Goal: Communication & Community: Participate in discussion

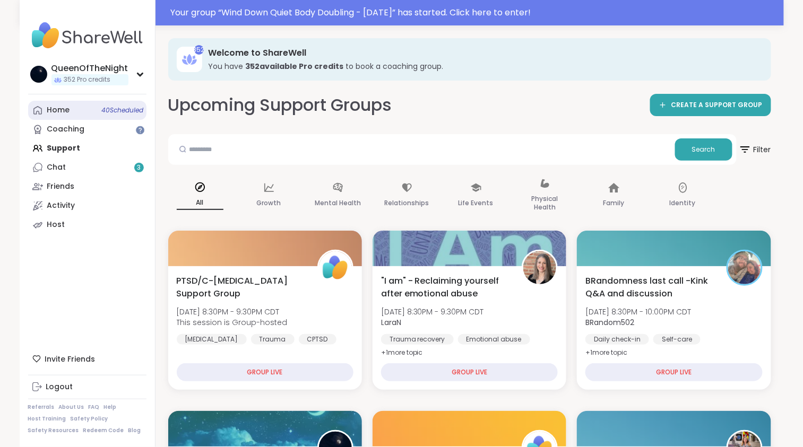
click at [63, 115] on div "Home 40 Scheduled" at bounding box center [58, 110] width 23 height 11
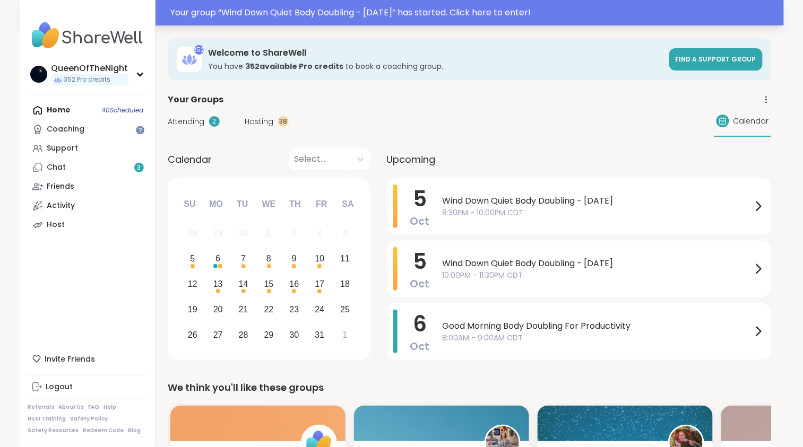
click at [347, 19] on div "Your group “ Wind Down Quiet Body Doubling - [DATE] ” has started. Click here t…" at bounding box center [402, 12] width 764 height 25
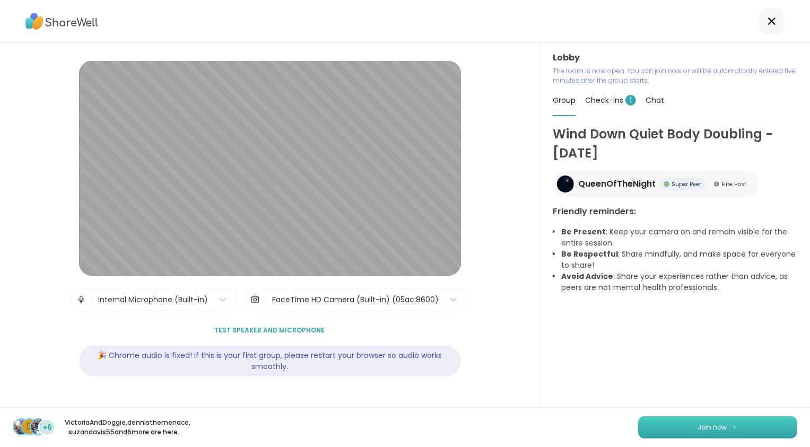
click at [712, 429] on span "Join now" at bounding box center [712, 428] width 29 height 10
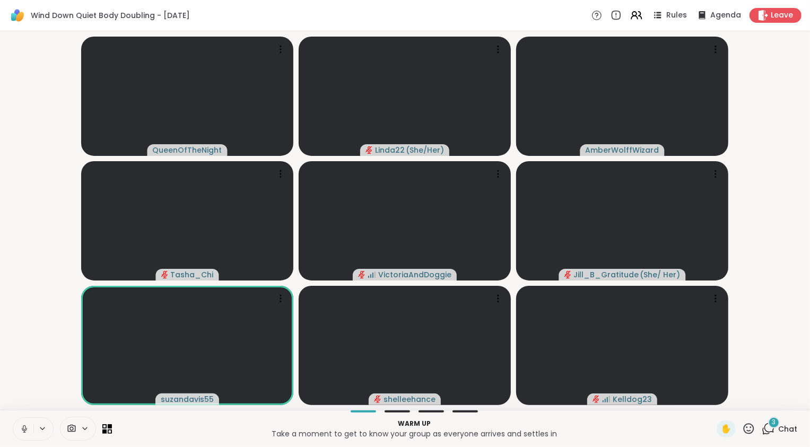
click at [40, 356] on video-player-container "QueenOfTheNight Linda22 ( She/Her ) AmberWolffWizard Tasha_Chi VictoriaAndDoggi…" at bounding box center [405, 221] width 798 height 370
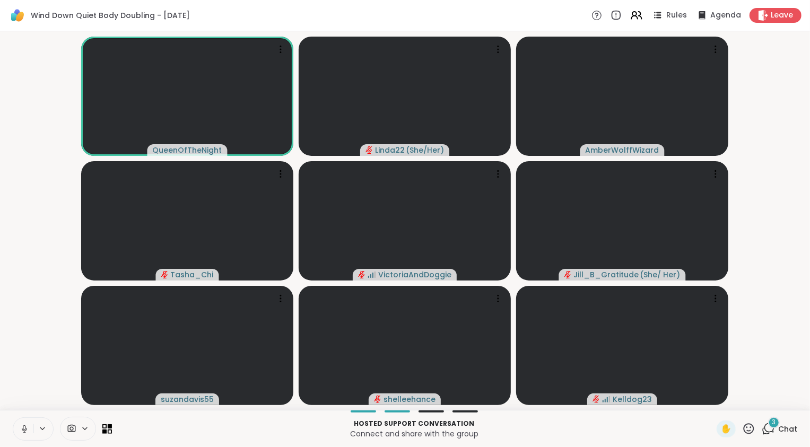
click at [768, 429] on icon at bounding box center [768, 428] width 13 height 13
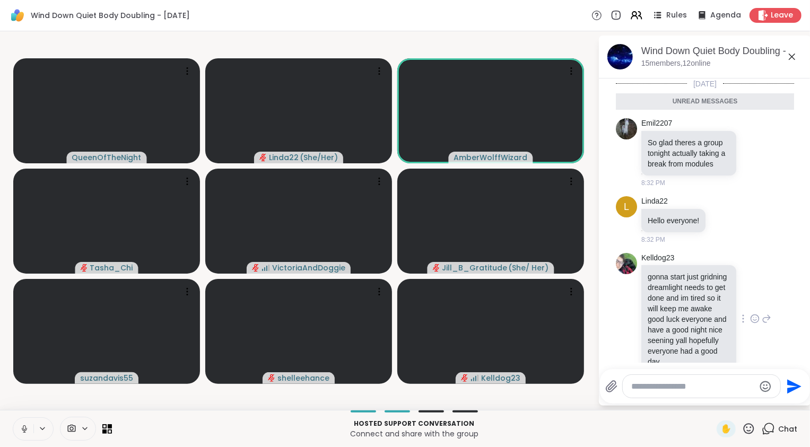
scroll to position [47, 0]
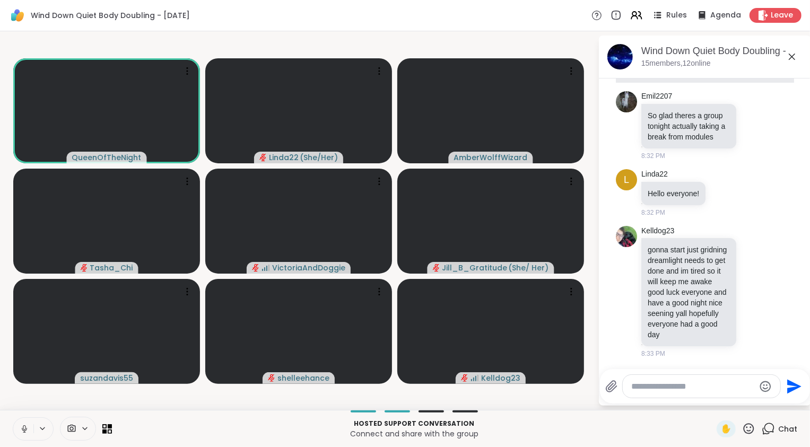
click at [764, 433] on icon at bounding box center [768, 428] width 13 height 13
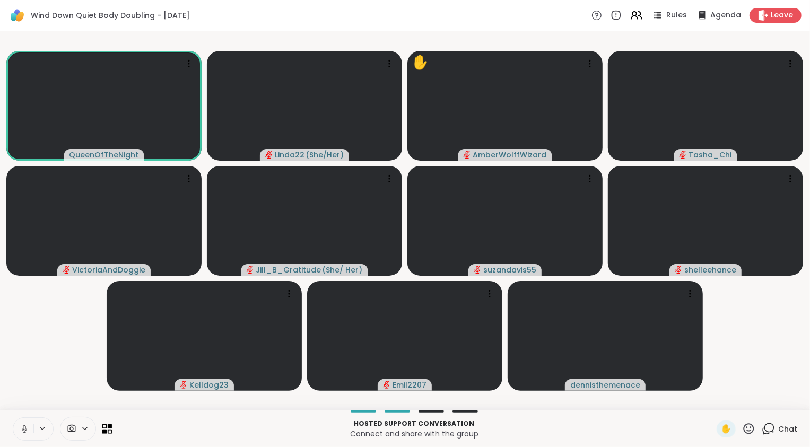
click at [765, 430] on icon at bounding box center [768, 428] width 13 height 13
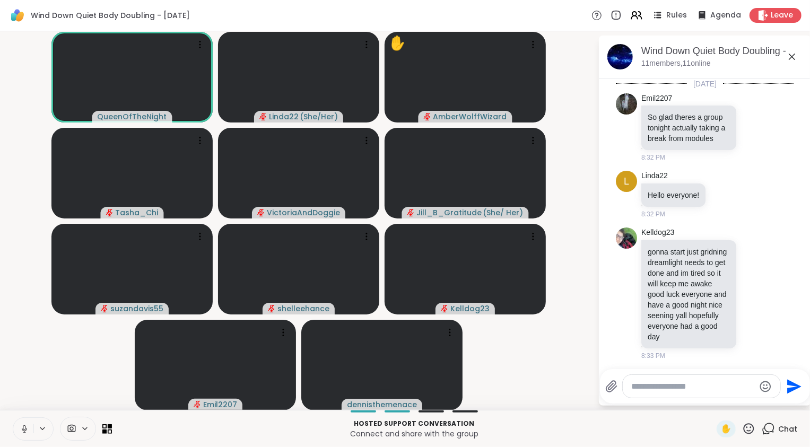
scroll to position [22, 0]
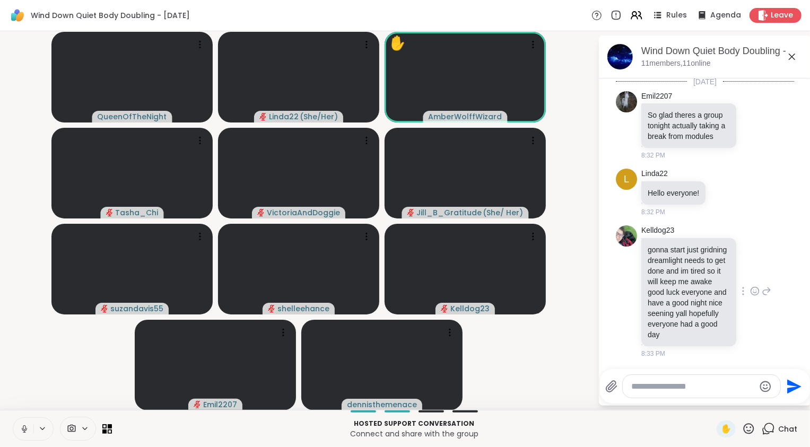
click at [750, 287] on icon at bounding box center [755, 291] width 10 height 11
click at [750, 271] on div "Select Reaction: Heart" at bounding box center [755, 275] width 10 height 10
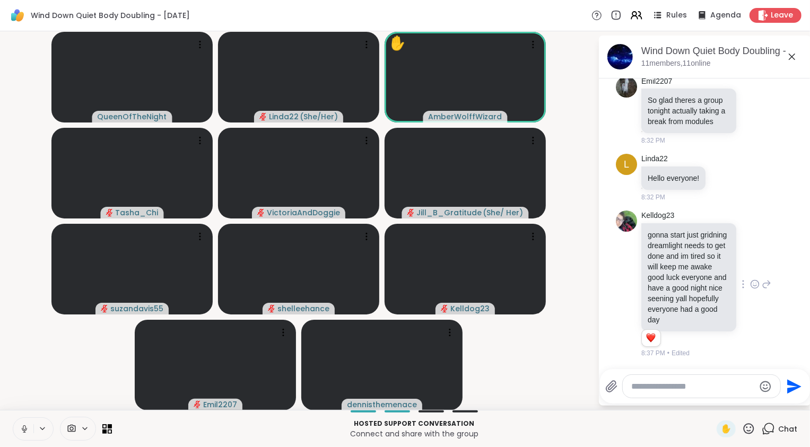
scroll to position [0, 0]
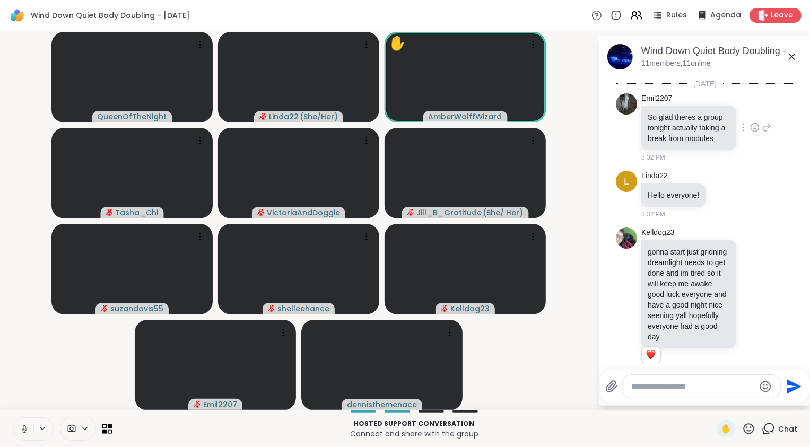
click at [754, 129] on icon at bounding box center [755, 128] width 3 height 1
click at [750, 115] on div "Select Reaction: Heart" at bounding box center [755, 111] width 10 height 10
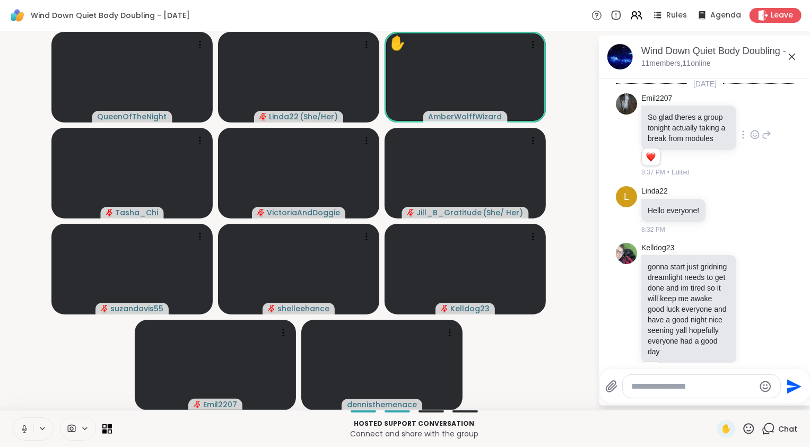
click at [764, 428] on icon at bounding box center [768, 428] width 13 height 13
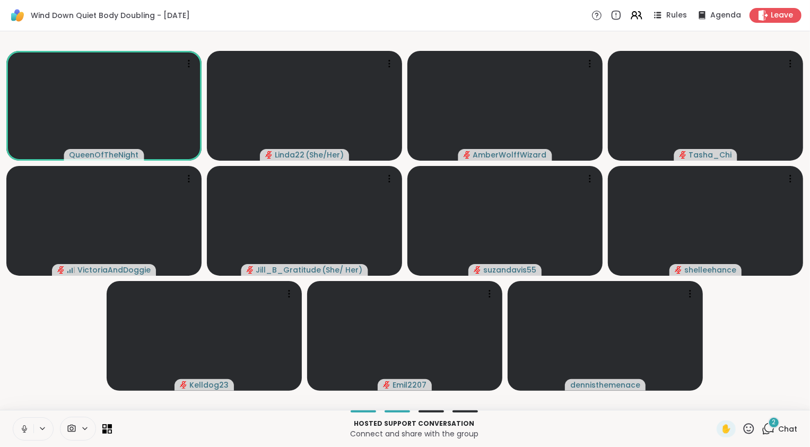
click at [26, 426] on icon at bounding box center [25, 430] width 10 height 10
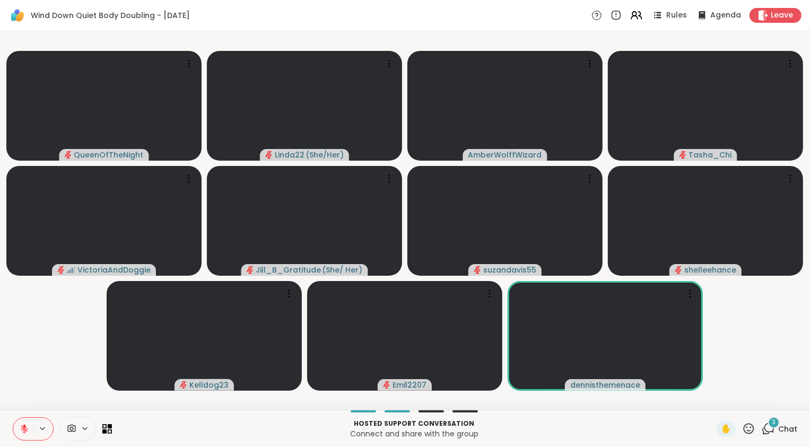
click at [763, 432] on icon at bounding box center [766, 431] width 7 height 7
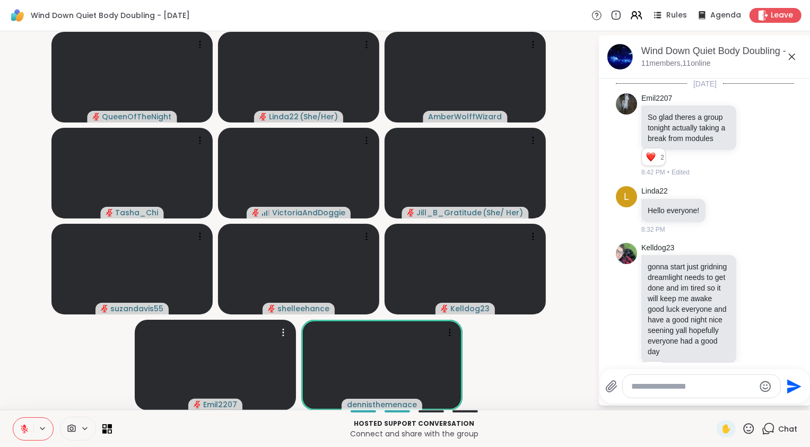
scroll to position [352, 0]
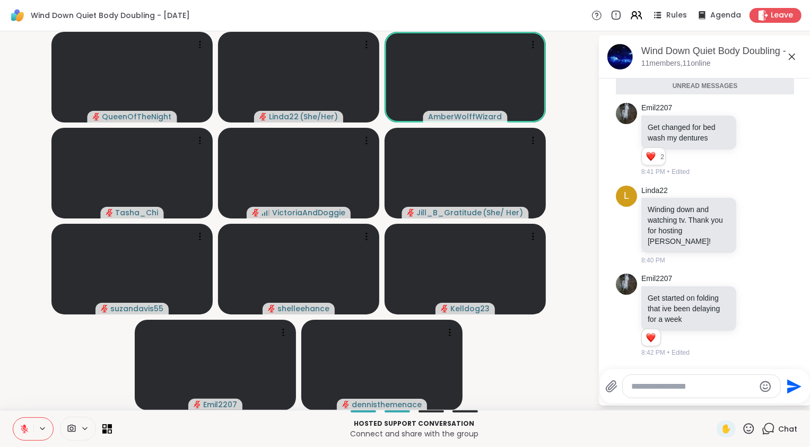
click at [25, 430] on icon at bounding box center [25, 430] width 10 height 10
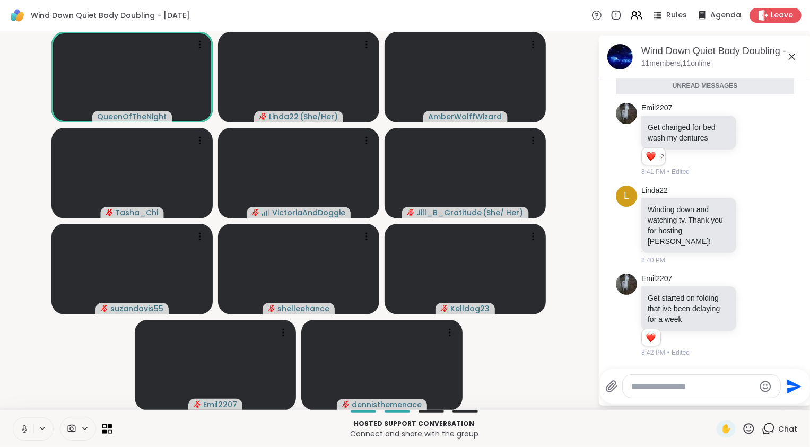
click at [794, 58] on icon at bounding box center [792, 56] width 13 height 13
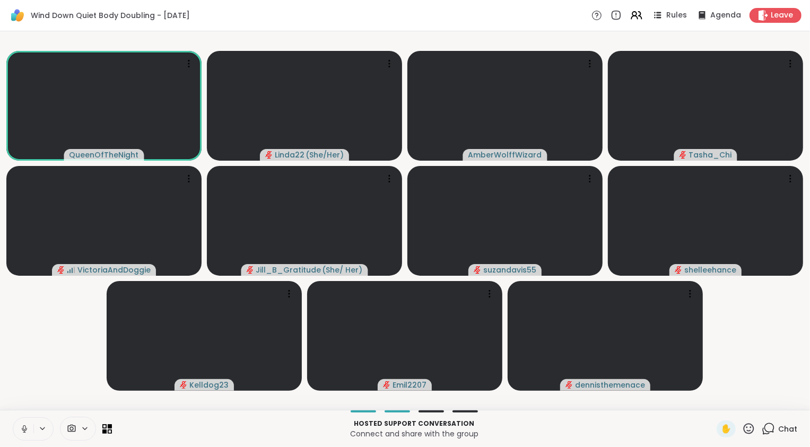
click at [747, 332] on video-player-container "QueenOfTheNight Linda22 ( She/Her ) AmberWolffWizard Tasha_Chi VictoriaAndDoggi…" at bounding box center [405, 221] width 798 height 370
click at [28, 430] on icon at bounding box center [25, 430] width 10 height 10
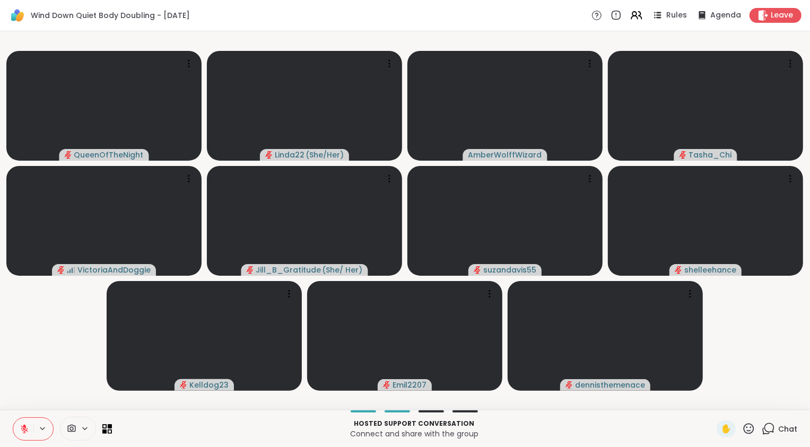
click at [28, 430] on icon at bounding box center [25, 430] width 10 height 10
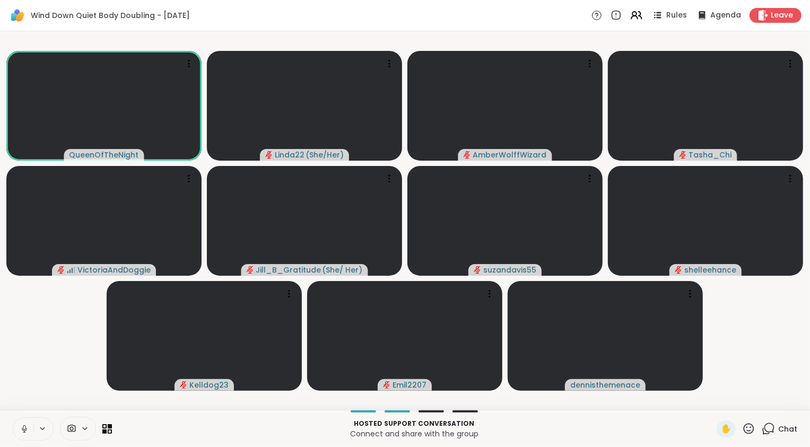
click at [28, 430] on icon at bounding box center [25, 430] width 10 height 10
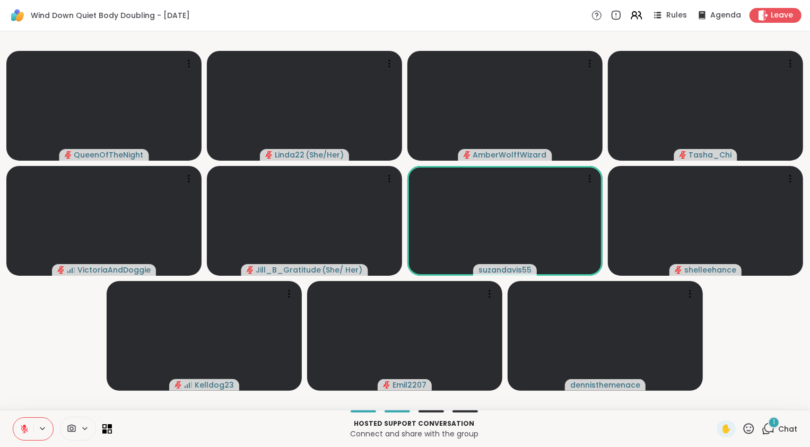
click at [762, 427] on icon at bounding box center [768, 428] width 13 height 13
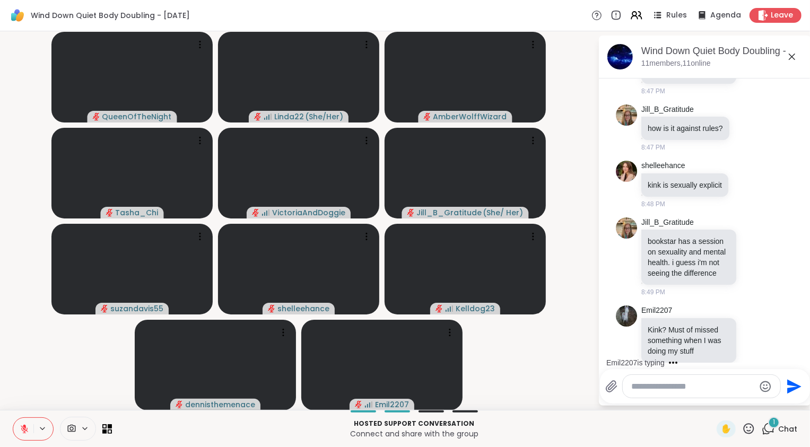
scroll to position [861, 0]
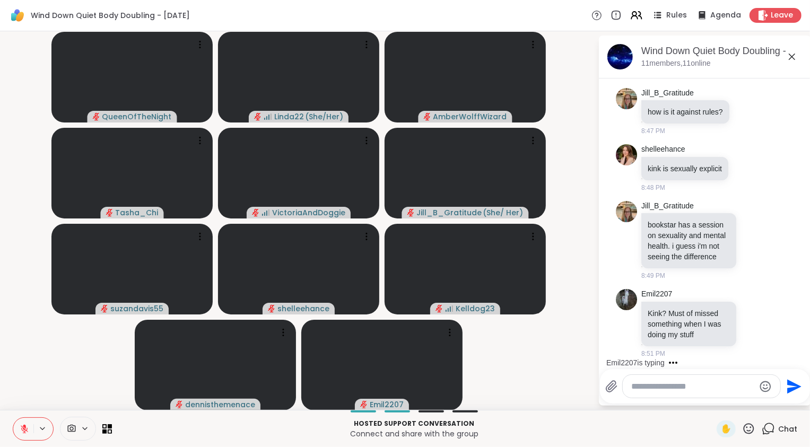
click at [672, 392] on textarea "Type your message" at bounding box center [693, 387] width 124 height 11
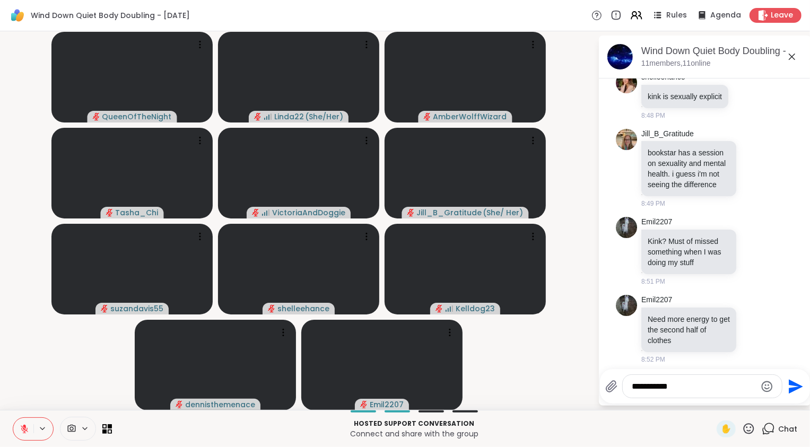
scroll to position [939, 0]
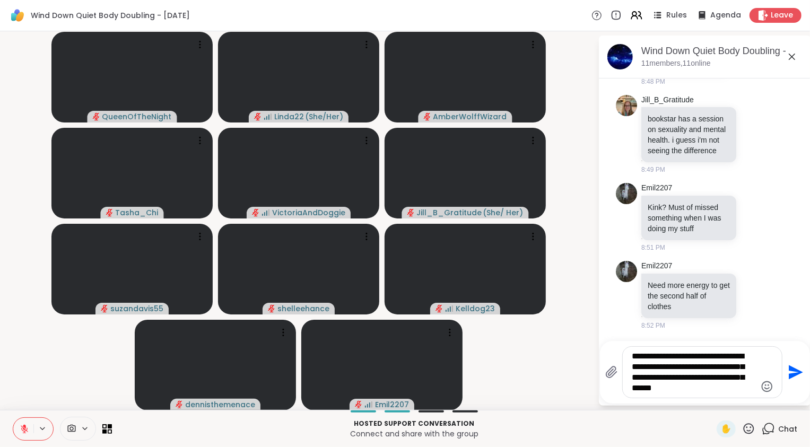
click at [663, 356] on textarea "**********" at bounding box center [695, 372] width 124 height 42
click at [691, 393] on textarea "**********" at bounding box center [695, 372] width 124 height 42
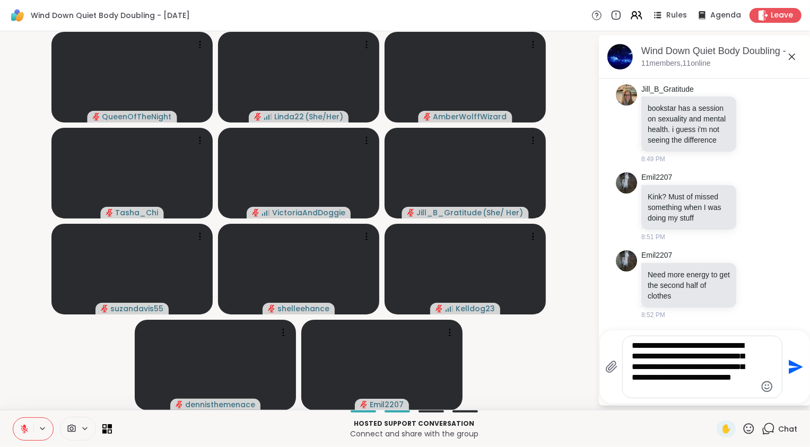
type textarea "**********"
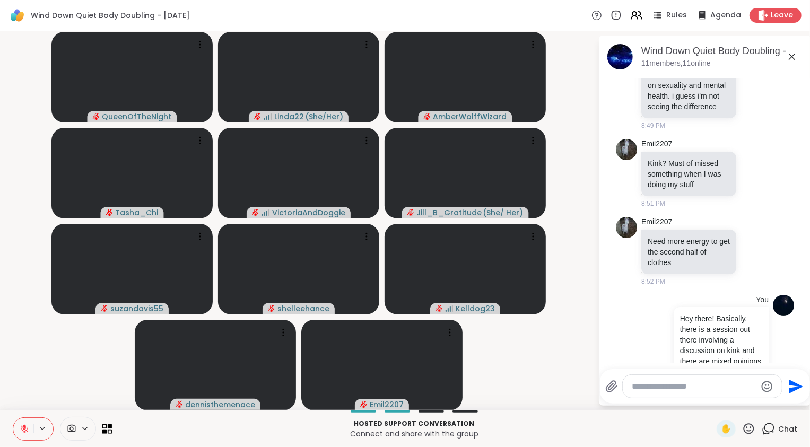
scroll to position [1059, 0]
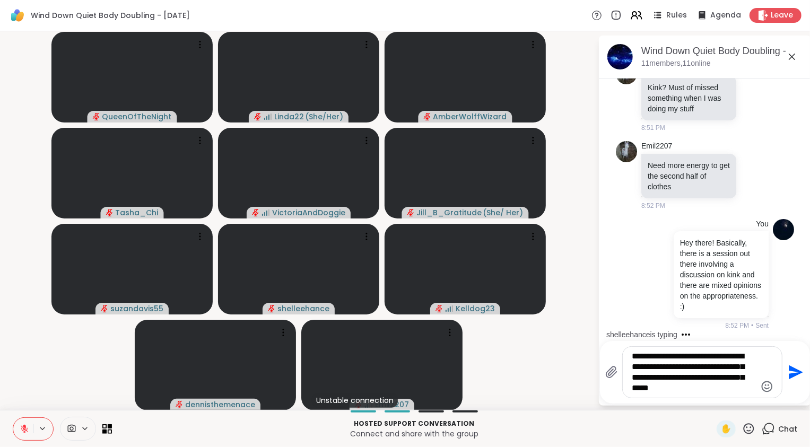
type textarea "**********"
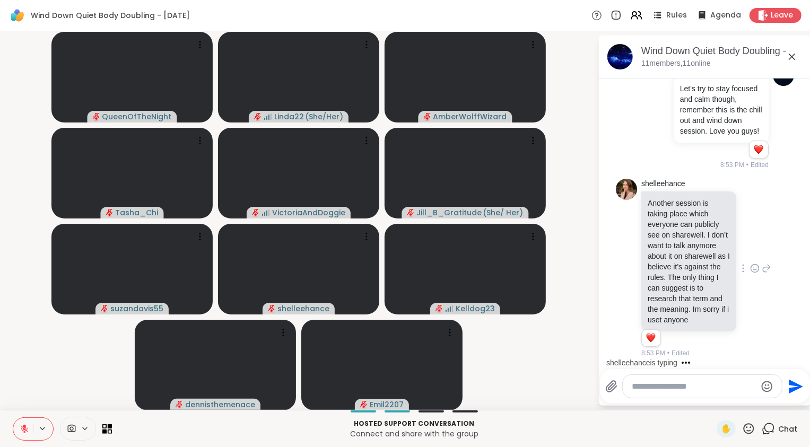
scroll to position [1419, 0]
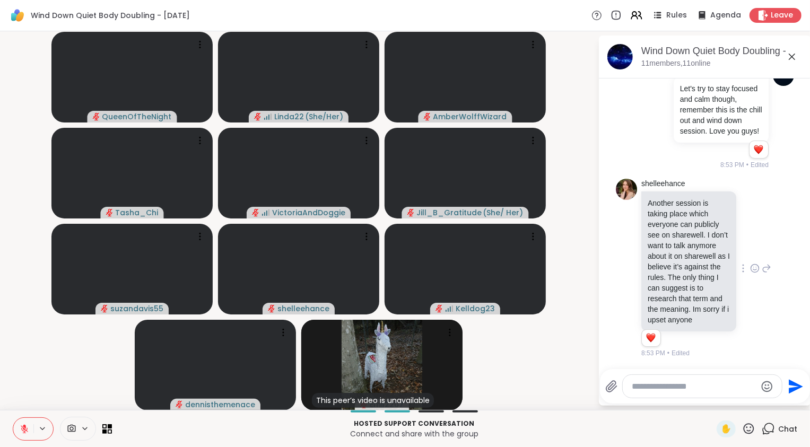
click at [750, 264] on icon at bounding box center [755, 268] width 10 height 11
click at [750, 248] on div "Select Reaction: Heart" at bounding box center [755, 252] width 10 height 10
click at [762, 262] on icon at bounding box center [767, 268] width 10 height 13
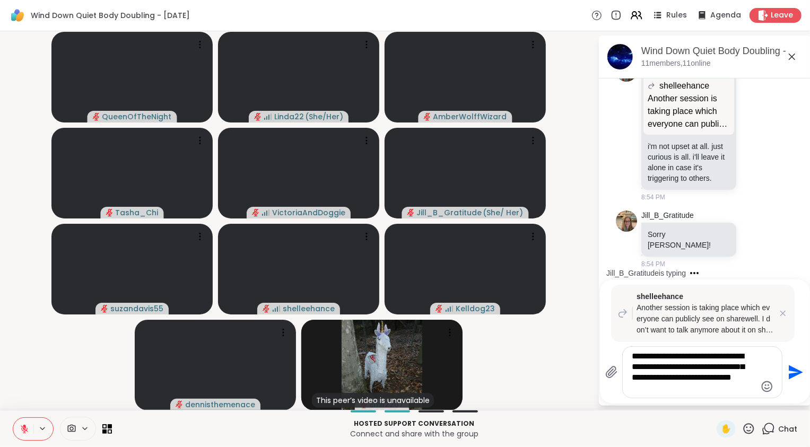
scroll to position [1706, 0]
type textarea "**********"
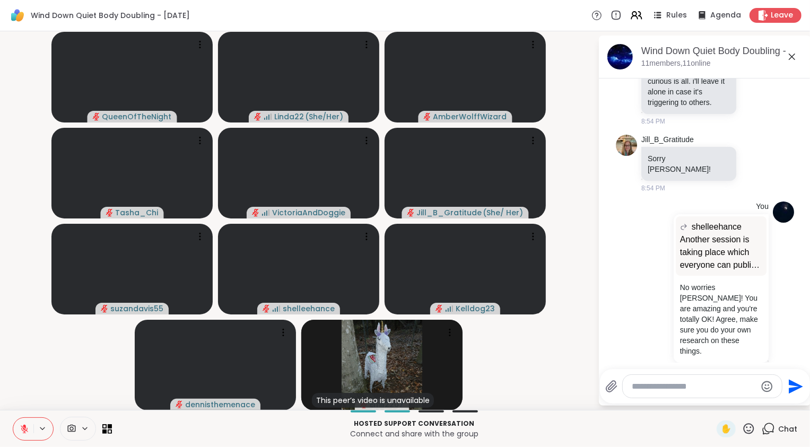
scroll to position [1798, 0]
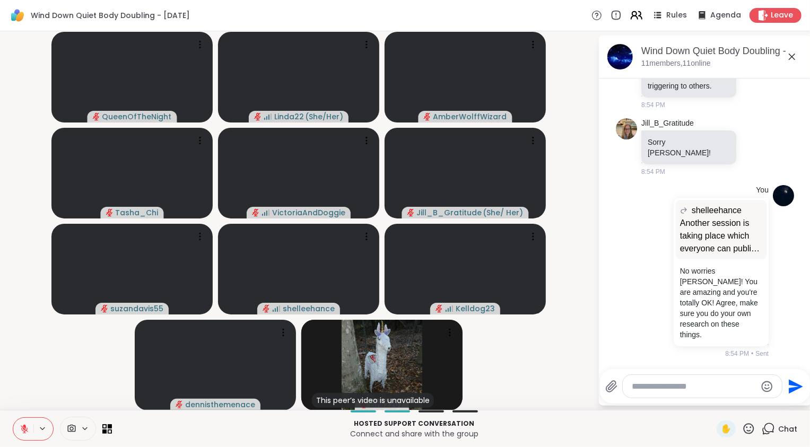
click at [632, 16] on icon at bounding box center [634, 17] width 6 height 3
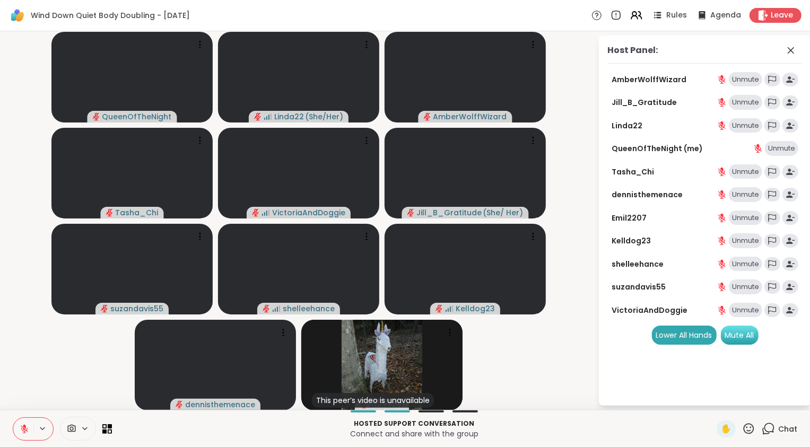
click at [739, 343] on div "Mute All" at bounding box center [740, 335] width 38 height 19
click at [765, 432] on icon at bounding box center [770, 428] width 10 height 10
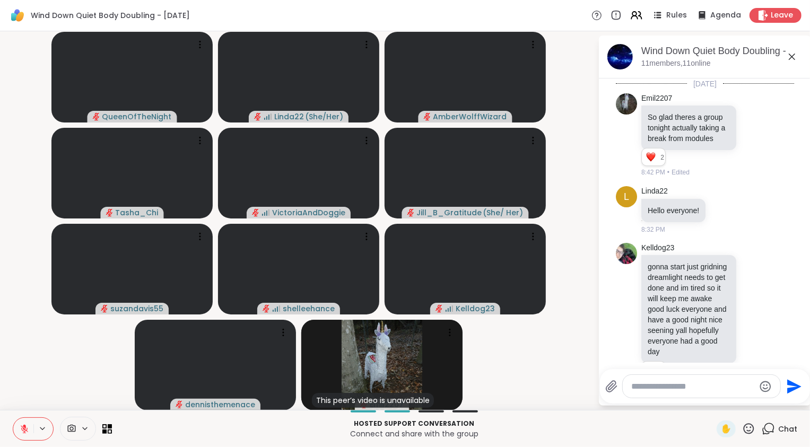
scroll to position [1788, 0]
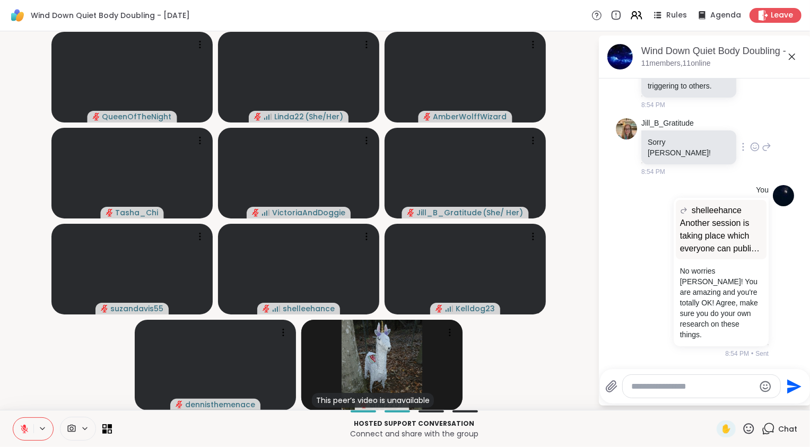
click at [762, 153] on icon at bounding box center [767, 147] width 10 height 13
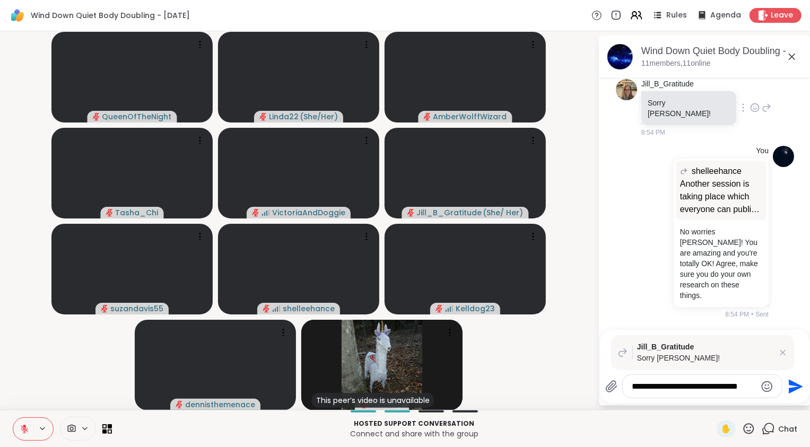
type textarea "**********"
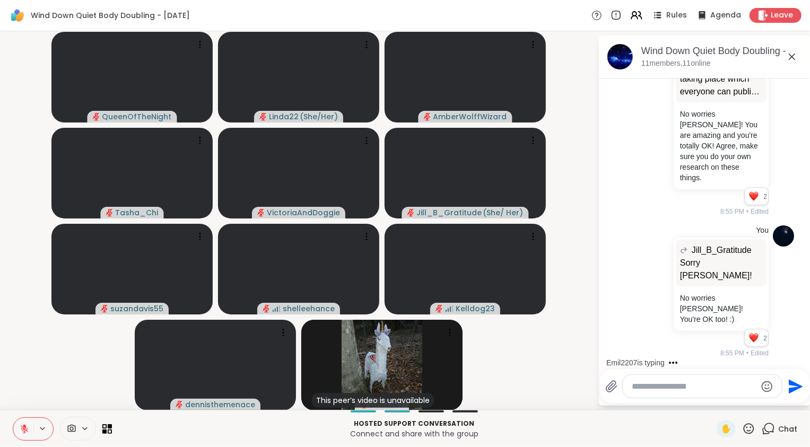
scroll to position [1921, 0]
click at [744, 429] on icon at bounding box center [748, 428] width 13 height 13
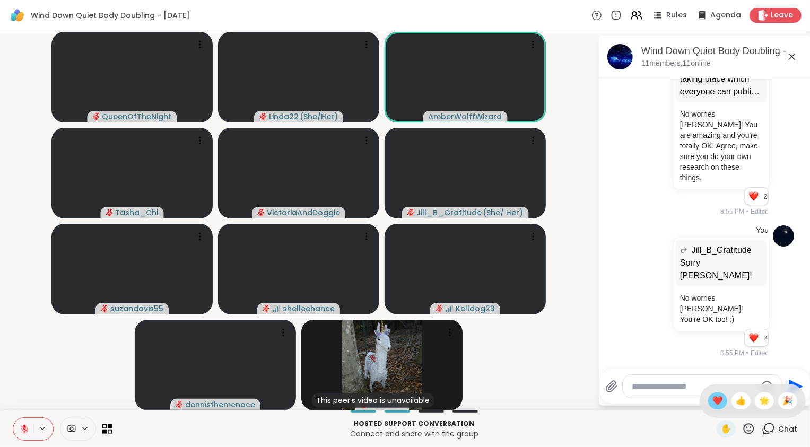
click at [715, 403] on span "❤️" at bounding box center [718, 401] width 11 height 13
click at [29, 430] on button at bounding box center [23, 429] width 20 height 22
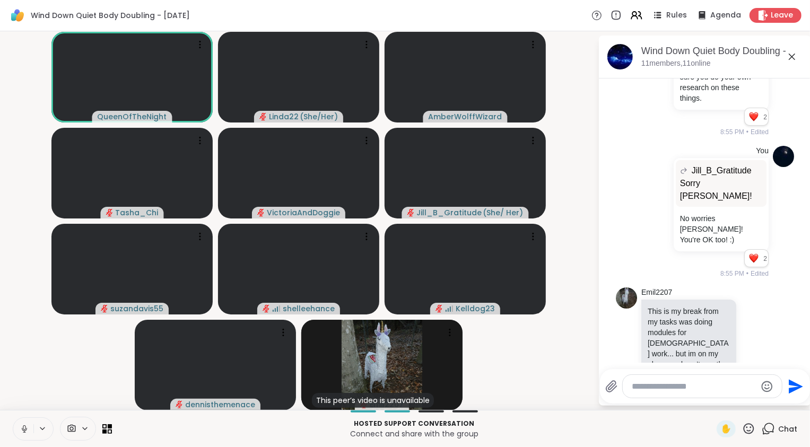
scroll to position [2052, 0]
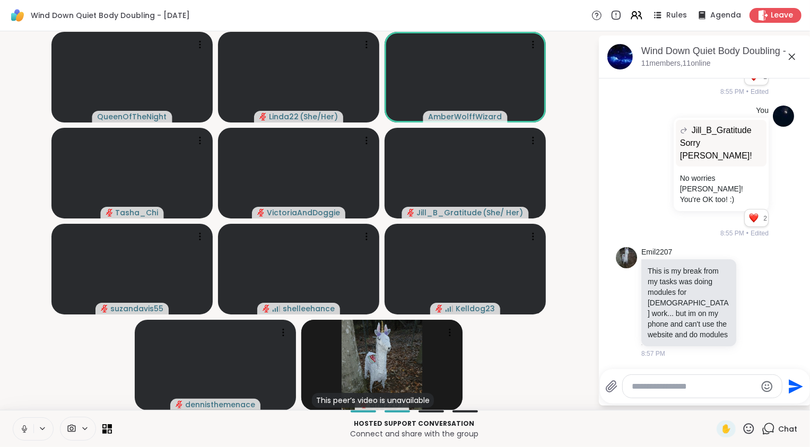
click at [25, 432] on icon at bounding box center [25, 430] width 10 height 10
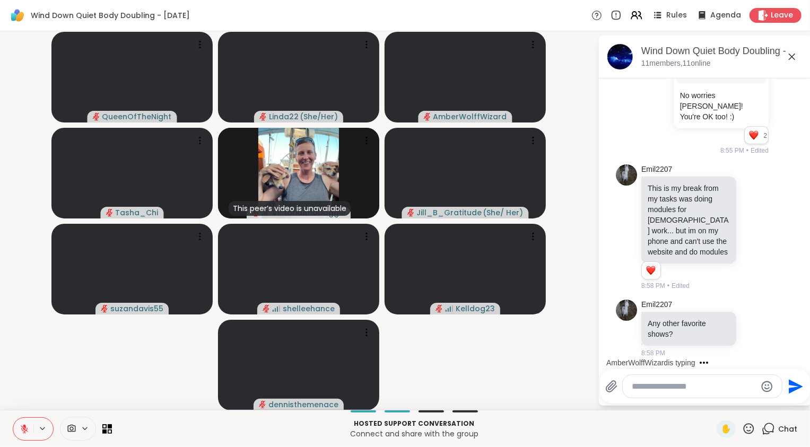
scroll to position [2412, 0]
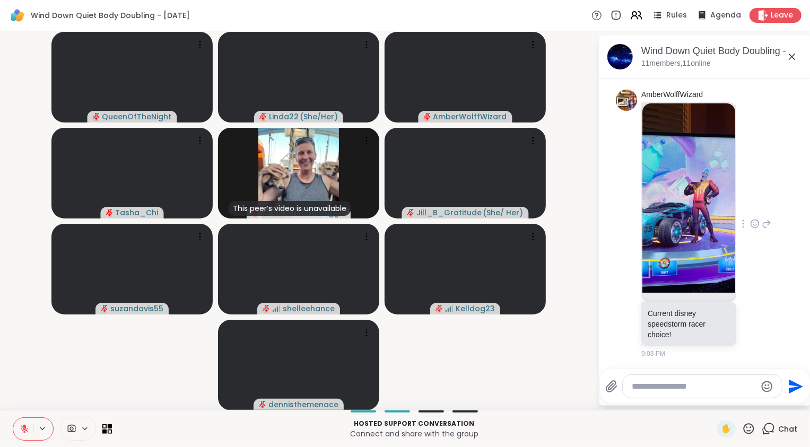
click at [750, 226] on icon at bounding box center [755, 224] width 10 height 11
click at [750, 211] on div "Select Reaction: Heart" at bounding box center [755, 207] width 10 height 10
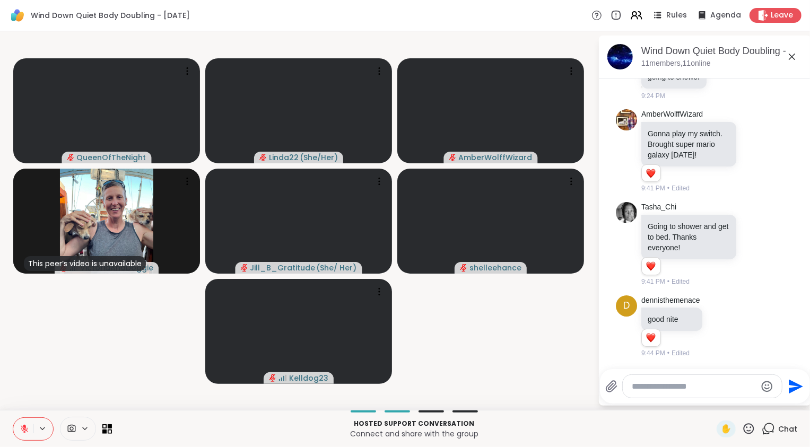
scroll to position [2844, 0]
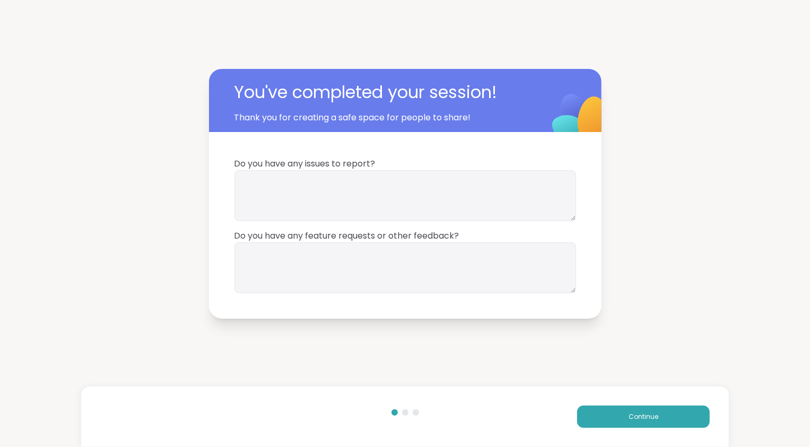
click at [667, 367] on div "You've completed your session! Thank you for creating a safe space for people t…" at bounding box center [405, 194] width 810 height 388
click at [653, 416] on button "Continue" at bounding box center [643, 417] width 133 height 22
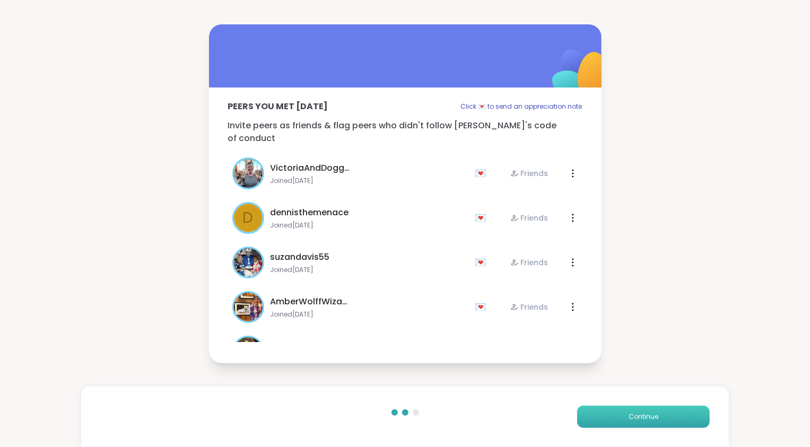
click at [653, 416] on button "Continue" at bounding box center [643, 417] width 133 height 22
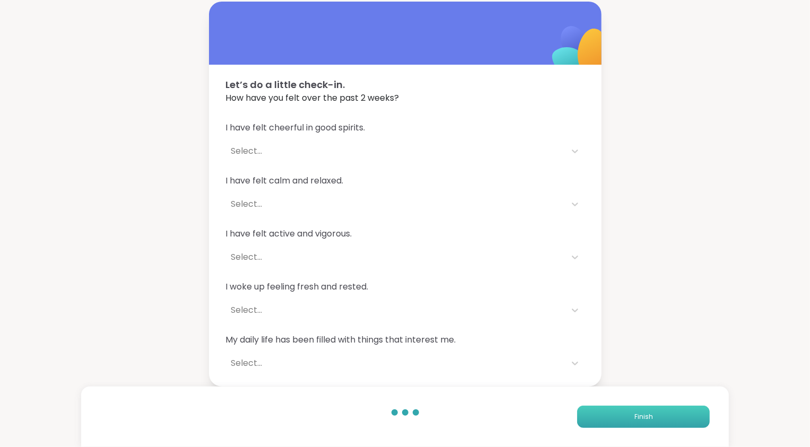
click at [653, 416] on button "Finish" at bounding box center [643, 417] width 133 height 22
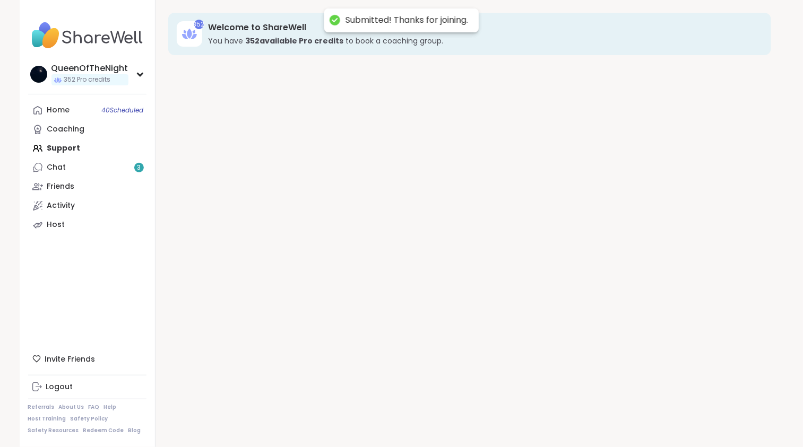
click at [653, 416] on div "352 Welcome to ShareWell You have 352 available Pro credit s to book a coaching…" at bounding box center [469, 223] width 628 height 447
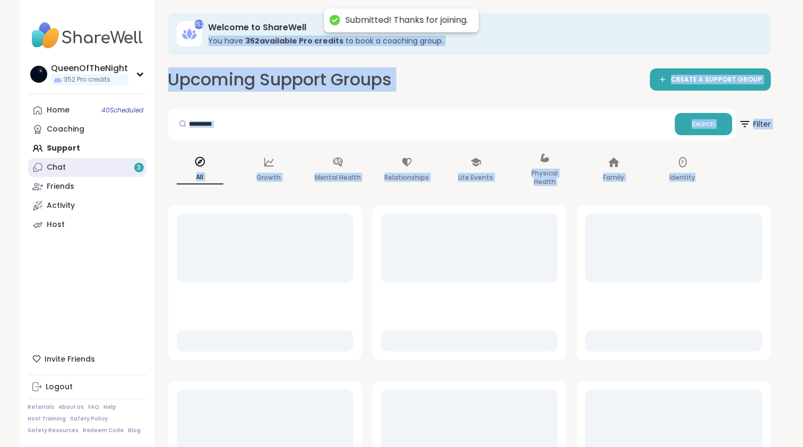
click at [85, 169] on link "Chat 3" at bounding box center [87, 167] width 118 height 19
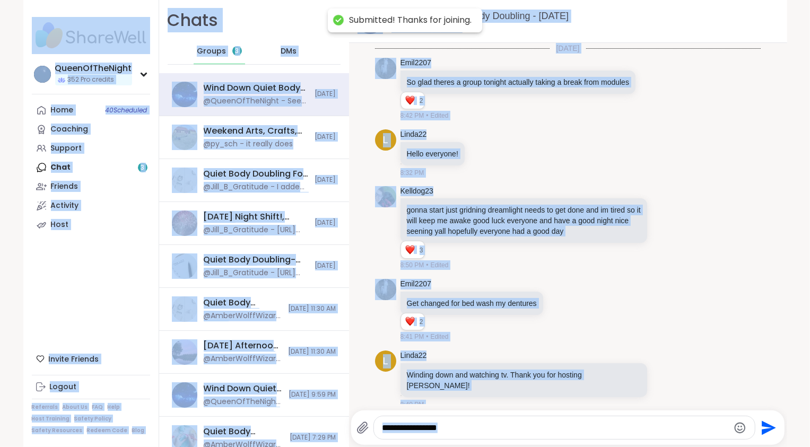
scroll to position [2233, 0]
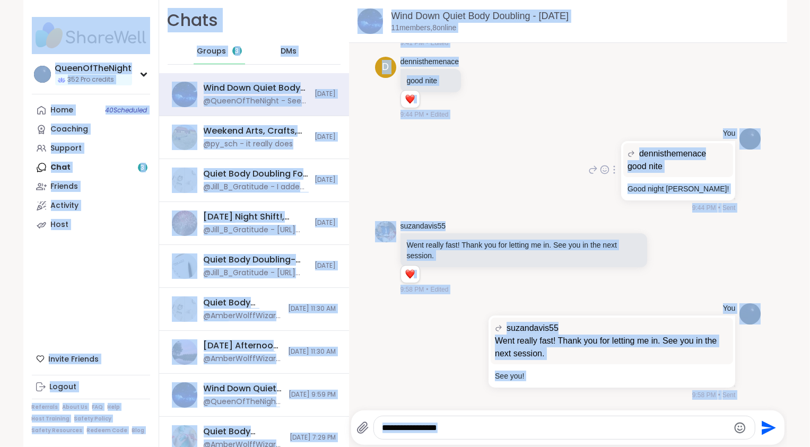
click at [474, 153] on div "You dennisthemenace good nite good nite Good night [PERSON_NAME]! 9:44 PM • Sent" at bounding box center [568, 170] width 386 height 93
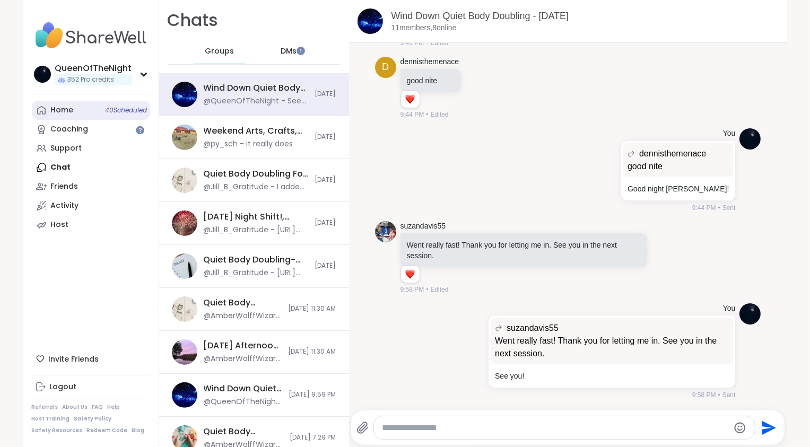
click at [65, 105] on link "Home 40 Scheduled" at bounding box center [91, 110] width 118 height 19
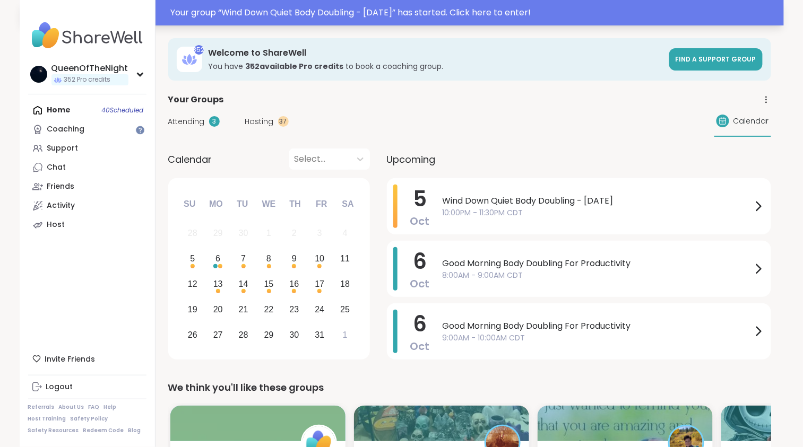
click at [482, 10] on div "Your group “ Wind Down Quiet Body Doubling - [DATE] ” has started. Click here t…" at bounding box center [474, 12] width 607 height 13
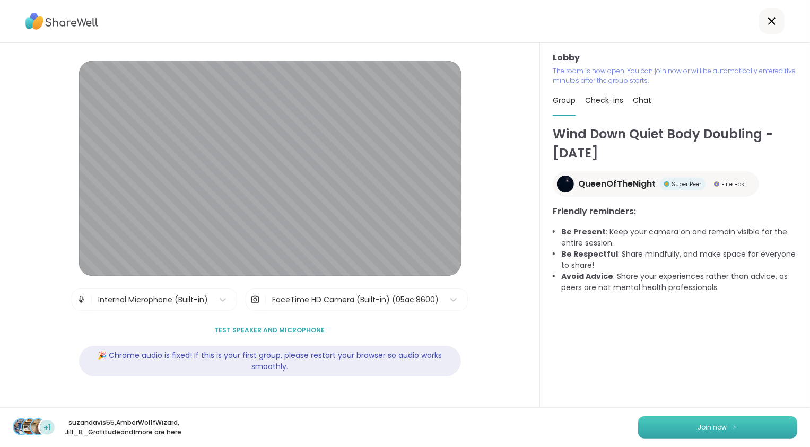
click at [719, 426] on span "Join now" at bounding box center [712, 428] width 29 height 10
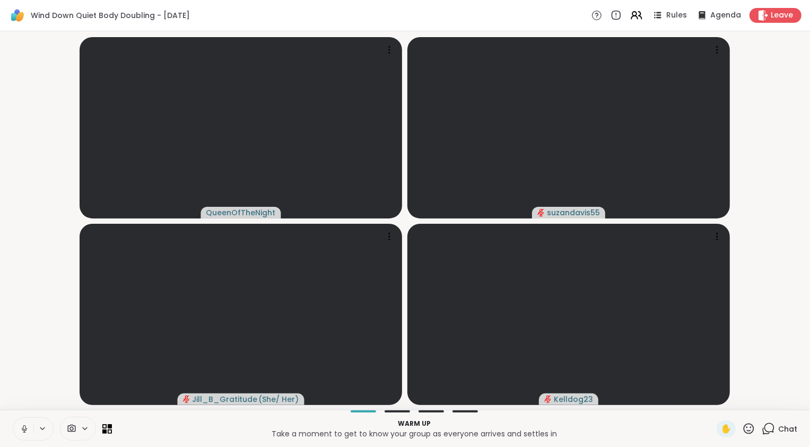
click at [27, 428] on icon at bounding box center [25, 430] width 10 height 10
click at [7, 333] on video-player-container "QueenOfTheNight suzandavis55 Jill_B_Gratitude ( She/ Her ) Kelldog23" at bounding box center [405, 221] width 798 height 370
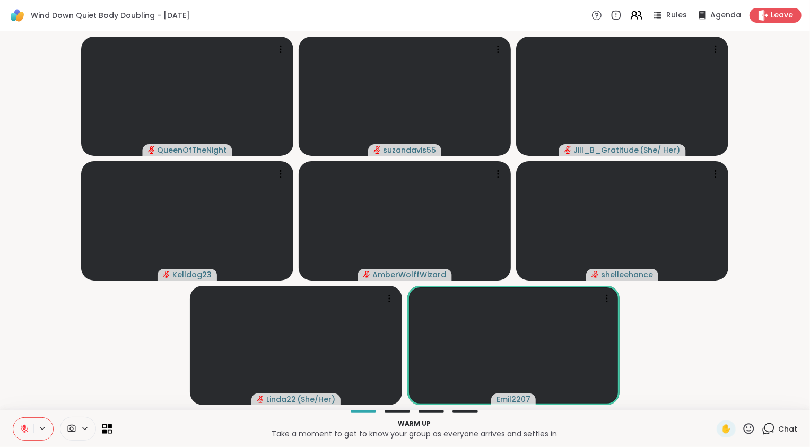
click at [635, 17] on icon at bounding box center [636, 14] width 13 height 13
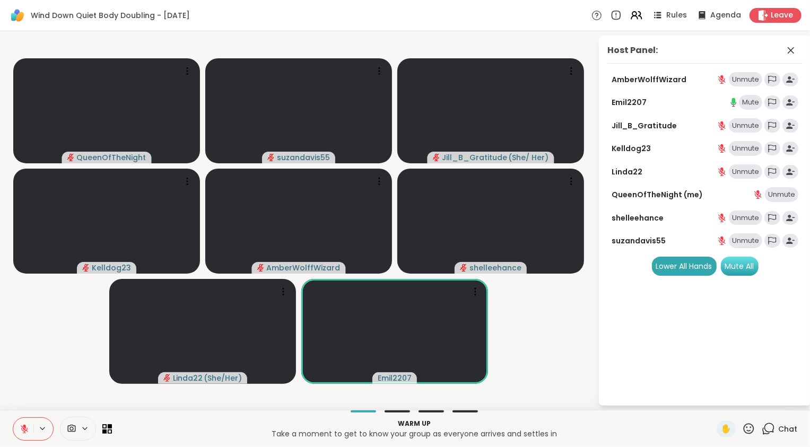
click at [749, 266] on div "Mute All" at bounding box center [740, 266] width 38 height 19
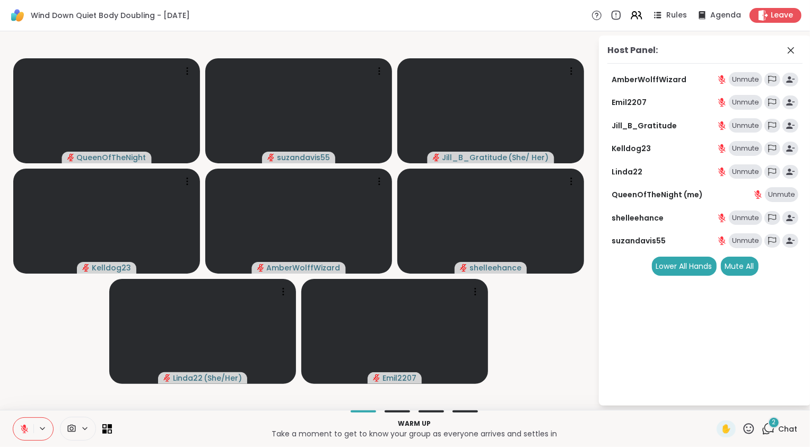
click at [768, 432] on icon at bounding box center [768, 428] width 13 height 13
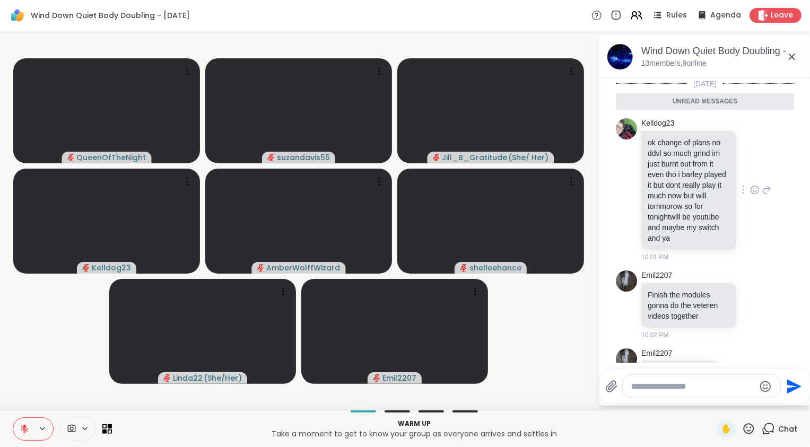
click at [750, 195] on icon at bounding box center [755, 190] width 10 height 11
click at [750, 176] on div "Select Reaction: Heart" at bounding box center [755, 173] width 10 height 10
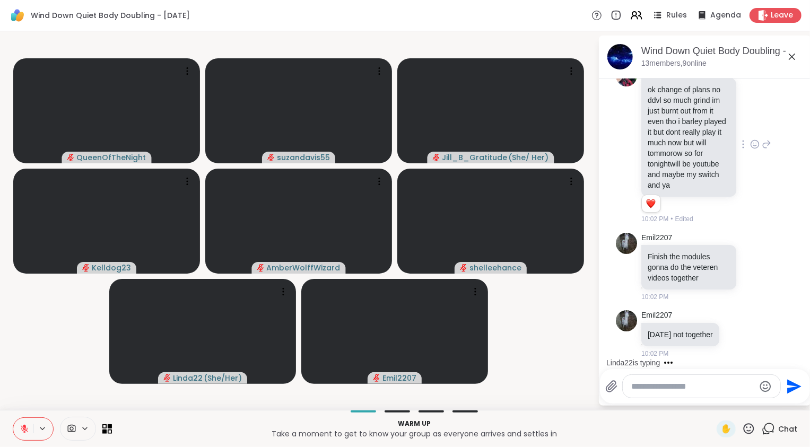
scroll to position [83, 0]
click at [750, 262] on icon at bounding box center [755, 267] width 10 height 11
click at [750, 245] on div "Select Reaction: Heart" at bounding box center [755, 250] width 10 height 10
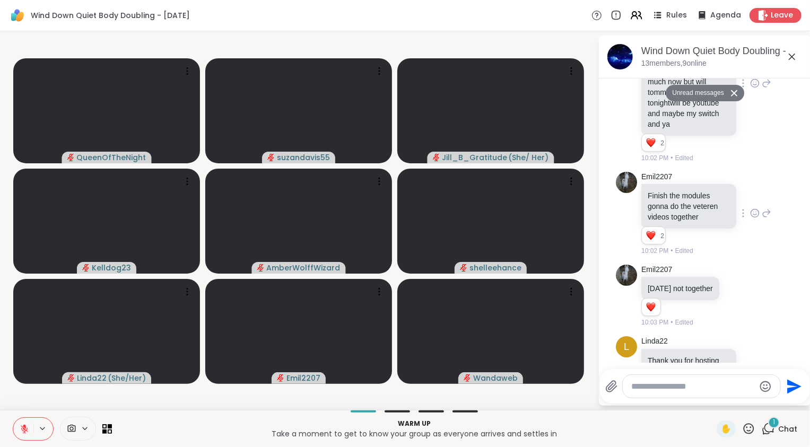
scroll to position [156, 0]
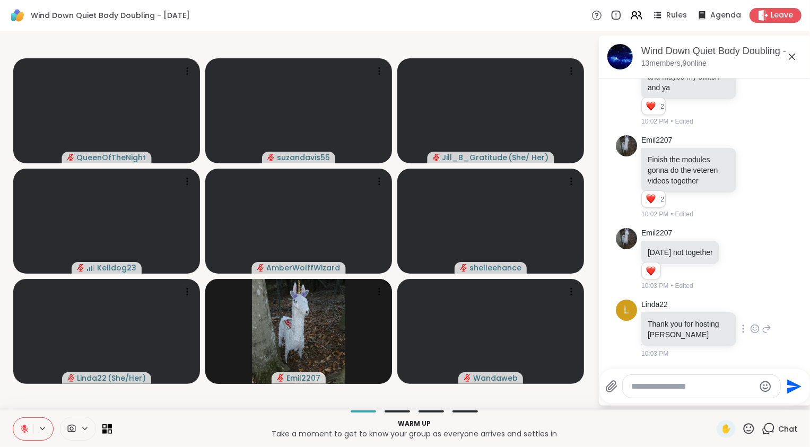
click at [750, 330] on icon at bounding box center [755, 329] width 10 height 11
click at [750, 314] on div "Select Reaction: Heart" at bounding box center [755, 312] width 10 height 10
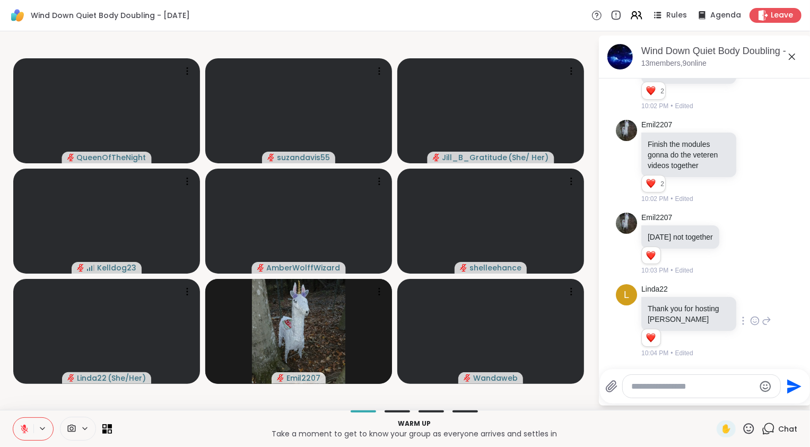
click at [762, 324] on icon at bounding box center [767, 321] width 10 height 13
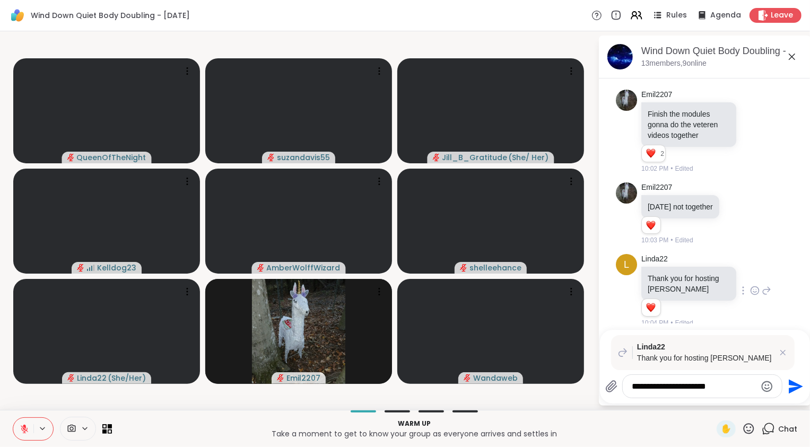
type textarea "**********"
